Goal: Check status: Check status

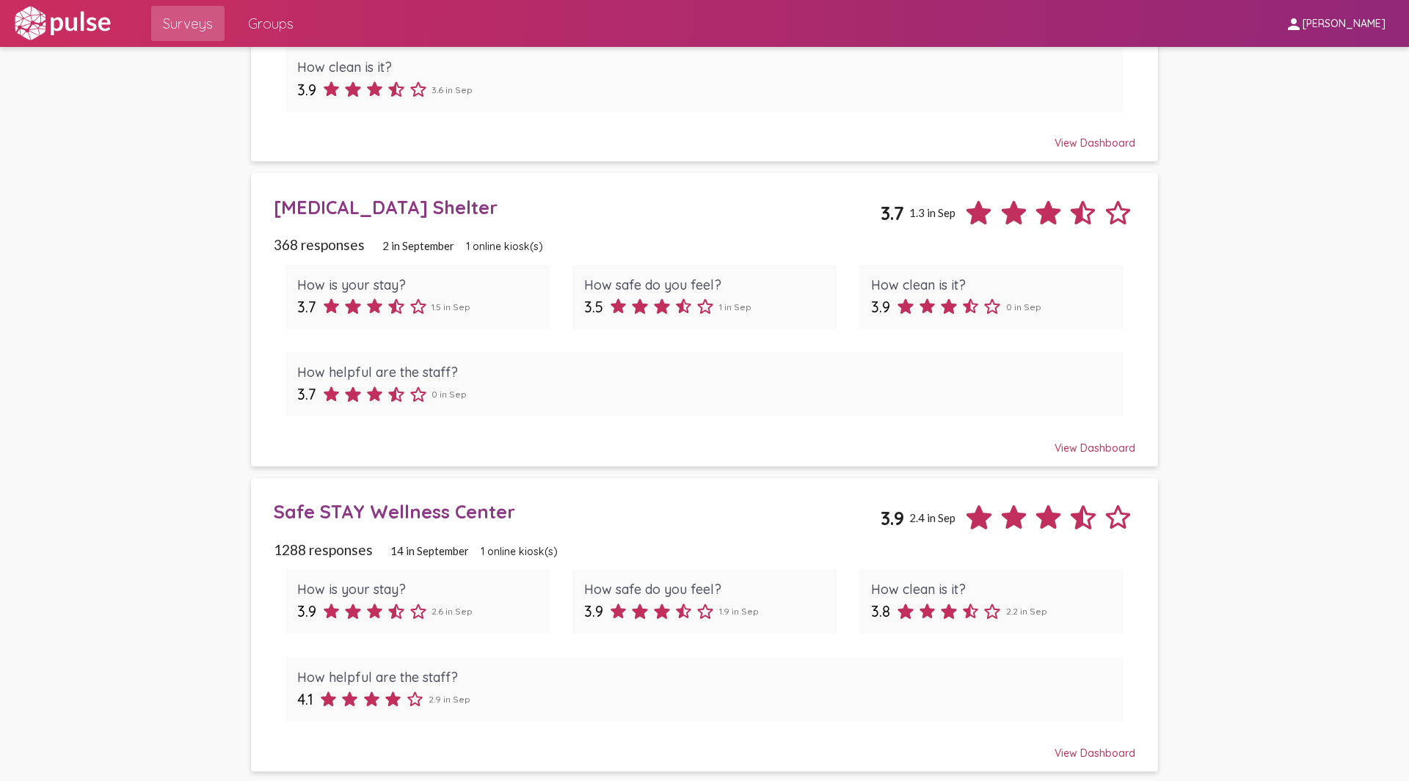
scroll to position [596, 0]
click at [411, 515] on div "Safe STAY Wellness Center" at bounding box center [577, 509] width 606 height 23
